Goal: Information Seeking & Learning: Learn about a topic

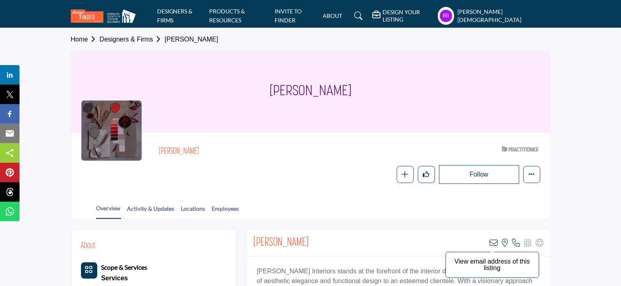
click at [496, 243] on icon at bounding box center [494, 243] width 8 height 8
